Goal: Navigation & Orientation: Find specific page/section

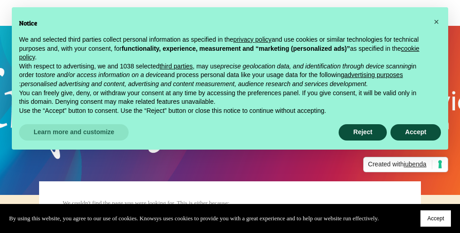
click at [434, 217] on span "Accept" at bounding box center [435, 219] width 17 height 6
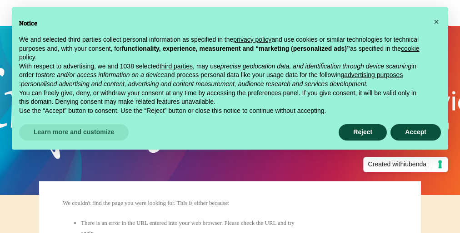
click at [172, 58] on link "cookie policy" at bounding box center [219, 53] width 400 height 16
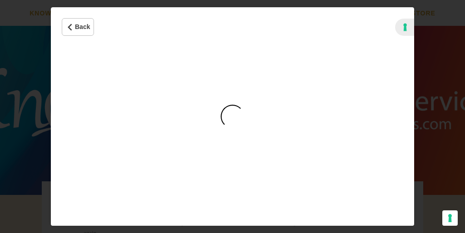
click at [233, 117] on div "Cookie Policy" at bounding box center [233, 117] width 24 height 24
click at [233, 117] on iframe "Cookie Policy" at bounding box center [232, 136] width 363 height 179
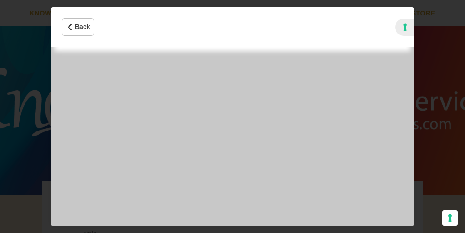
click at [233, 117] on iframe "Cookie Policy" at bounding box center [232, 136] width 363 height 179
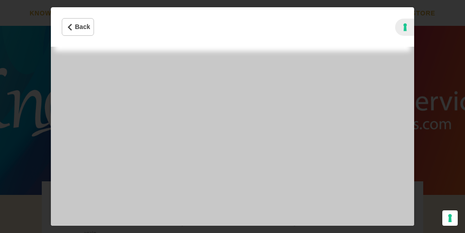
click at [233, 117] on iframe "Cookie Policy" at bounding box center [232, 136] width 363 height 179
